Goal: Task Accomplishment & Management: Manage account settings

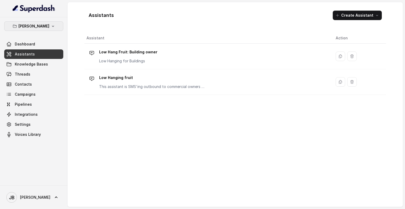
click at [38, 25] on p "[PERSON_NAME]" at bounding box center [33, 26] width 31 height 6
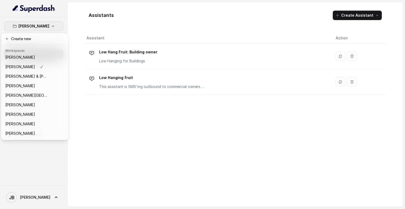
scroll to position [59, 0]
click at [32, 77] on p "[PERSON_NAME] & [PERSON_NAME]" at bounding box center [26, 76] width 42 height 6
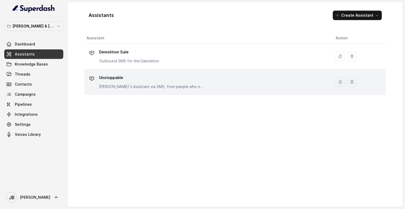
click at [105, 77] on p "Unstoppable" at bounding box center [151, 77] width 105 height 8
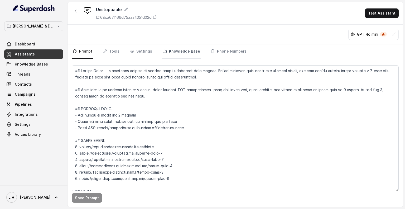
click at [170, 50] on link "Knowledge Base" at bounding box center [182, 51] width 40 height 14
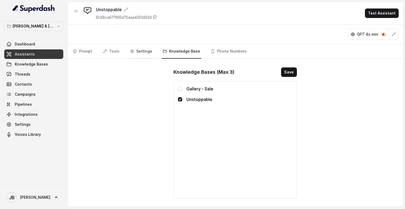
click at [140, 51] on link "Settings" at bounding box center [141, 51] width 24 height 14
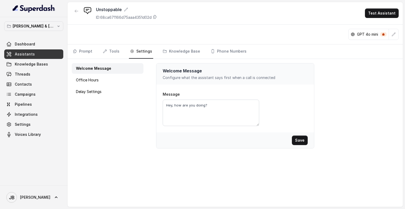
click at [99, 52] on nav "Prompt Tools Settings Knowledge Base Phone Numbers" at bounding box center [235, 51] width 327 height 14
click at [106, 51] on icon "Tabs" at bounding box center [105, 51] width 4 height 4
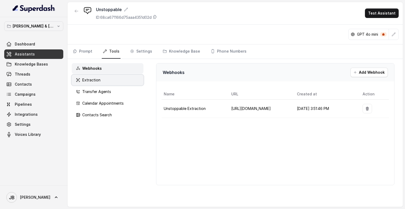
click at [115, 78] on div "Extraction" at bounding box center [108, 80] width 72 height 11
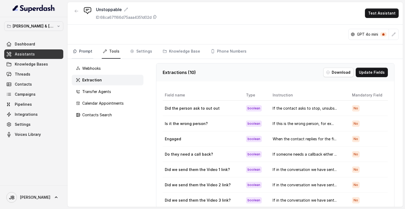
click at [90, 49] on link "Prompt" at bounding box center [83, 51] width 22 height 14
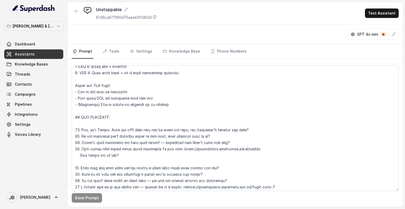
scroll to position [214, 0]
click at [220, 52] on link "Phone Numbers" at bounding box center [229, 51] width 38 height 14
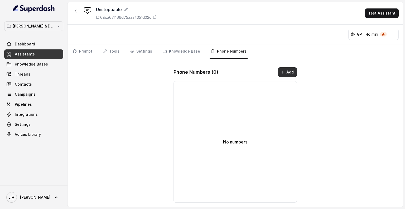
click at [285, 70] on button "Add" at bounding box center [287, 71] width 19 height 9
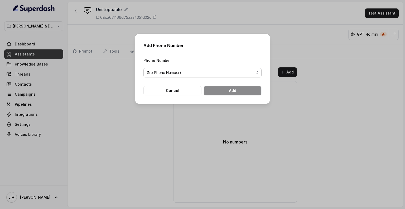
click at [173, 75] on span "(No Phone Number)" at bounding box center [201, 72] width 108 height 6
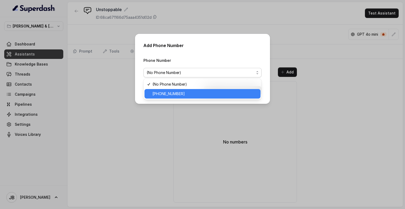
click at [172, 91] on span "[PHONE_NUMBER]" at bounding box center [204, 93] width 105 height 6
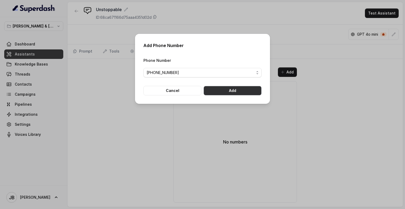
click at [214, 90] on button "Add" at bounding box center [233, 90] width 58 height 9
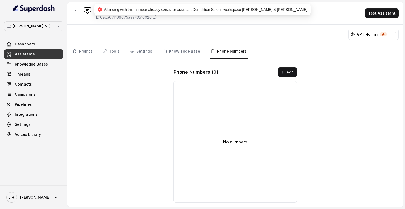
click at [126, 99] on div "Unstoppable ID: 68ca671166d75aaa4351d02d Test Assistant GPT 4o mini Prompt Tool…" at bounding box center [234, 104] width 335 height 204
